Goal: Information Seeking & Learning: Learn about a topic

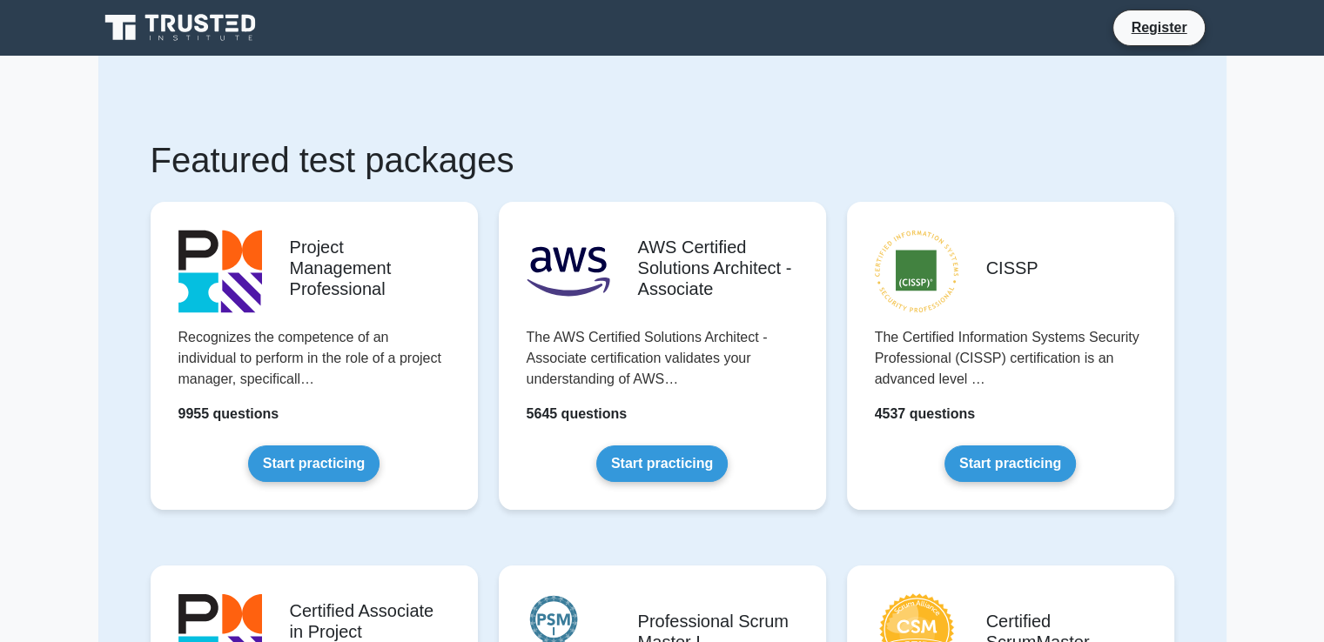
click at [513, 140] on h1 "Featured test packages" at bounding box center [662, 160] width 1023 height 42
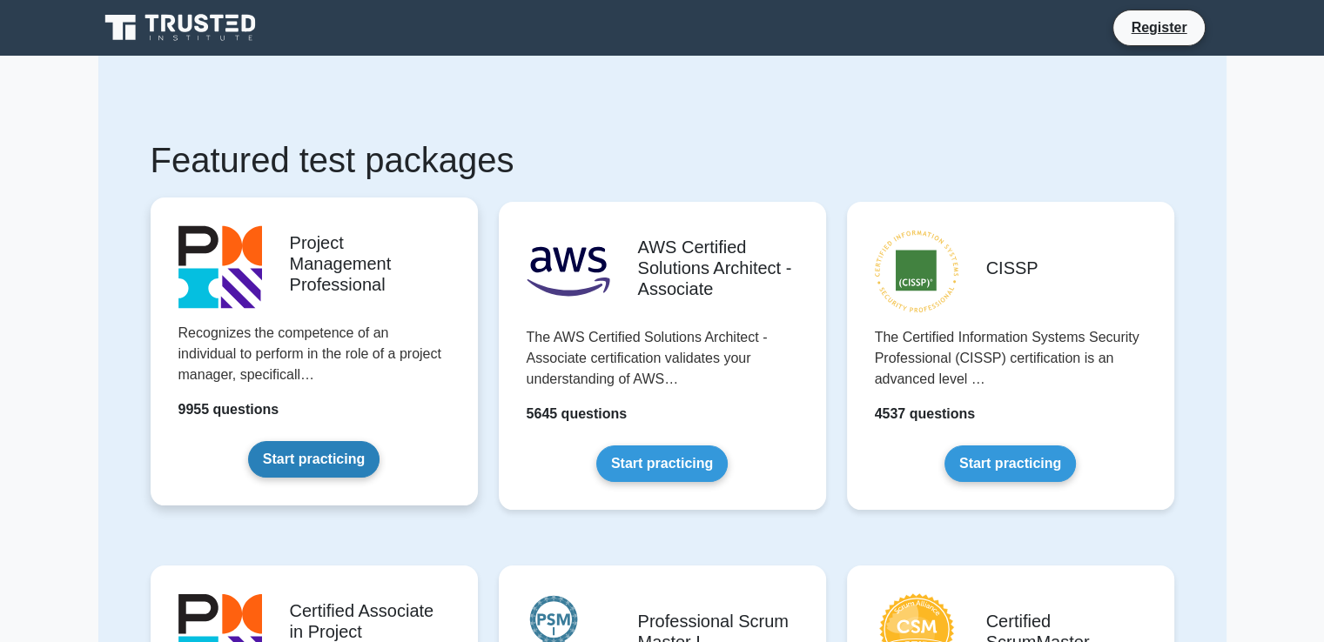
click at [310, 459] on link "Start practicing" at bounding box center [313, 459] width 131 height 37
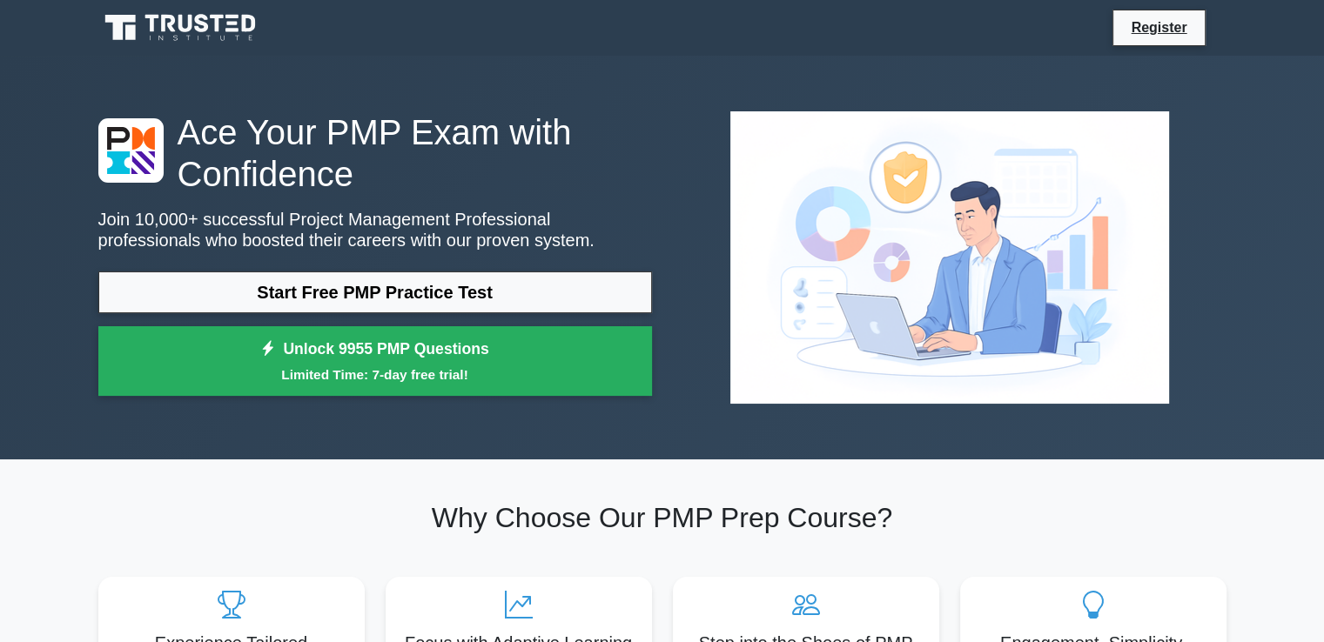
click at [1232, 253] on div at bounding box center [949, 257] width 574 height 320
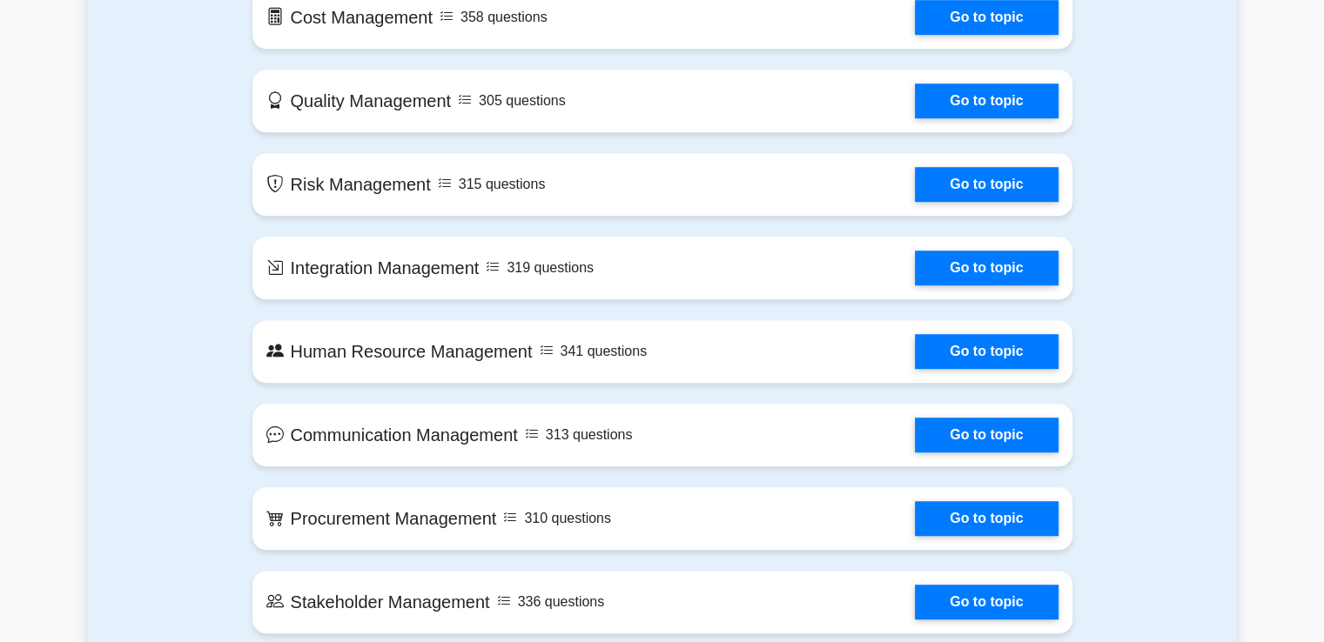
scroll to position [1044, 0]
